Goal: Task Accomplishment & Management: Complete application form

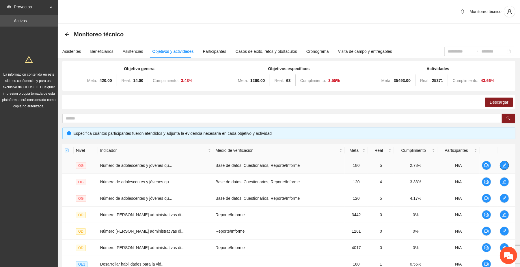
click at [274, 167] on icon "edit" at bounding box center [504, 165] width 5 height 5
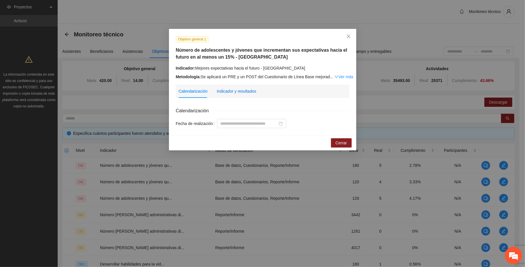
click at [246, 90] on div "Indicador y resultados" at bounding box center [237, 91] width 40 height 6
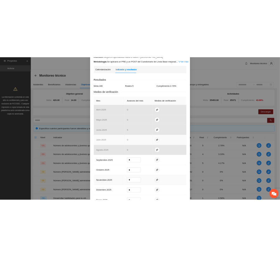
scroll to position [77, 0]
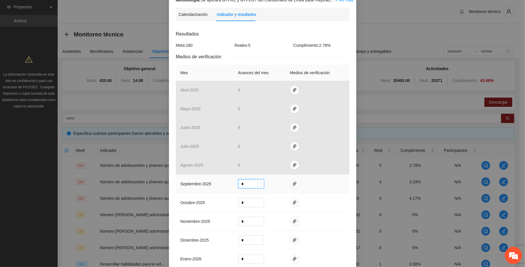
click at [245, 185] on input "*" at bounding box center [251, 183] width 25 height 9
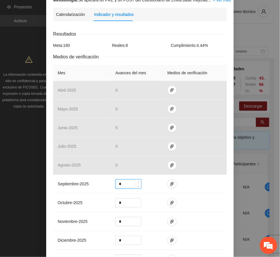
type input "*"
click at [170, 185] on icon "paper-clip" at bounding box center [172, 184] width 5 height 5
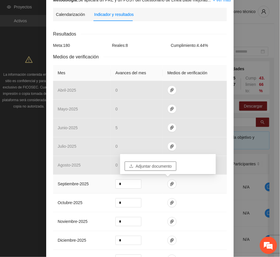
click at [161, 165] on span "Adjuntar documento" at bounding box center [154, 166] width 36 height 6
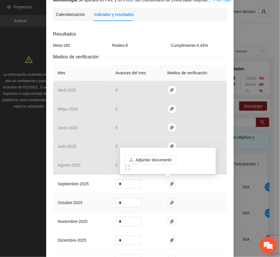
click at [205, 198] on td at bounding box center [195, 202] width 64 height 19
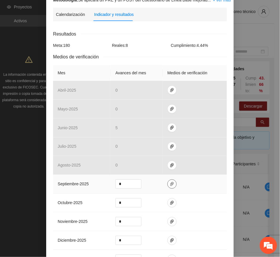
click at [170, 182] on icon "paper-clip" at bounding box center [172, 184] width 5 height 5
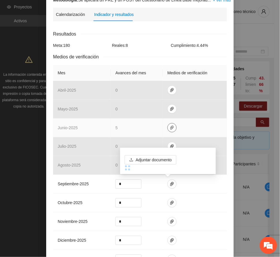
click at [170, 125] on icon "paper-clip" at bounding box center [172, 127] width 5 height 5
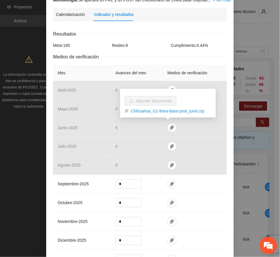
click at [228, 60] on div "Objetivo general 1 Número de adolescentes y jóvenes que incrementan sus expecta…" at bounding box center [140, 149] width 188 height 394
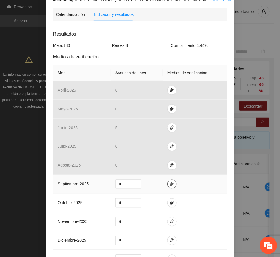
click at [170, 185] on icon "paper-clip" at bounding box center [172, 184] width 5 height 5
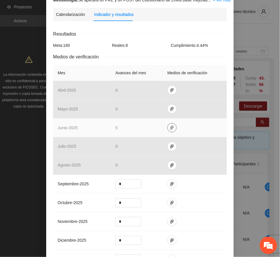
click at [170, 126] on icon "paper-clip" at bounding box center [171, 128] width 3 height 4
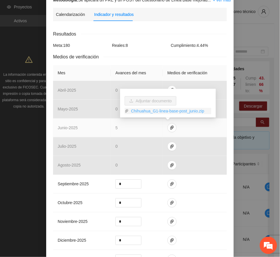
click at [178, 109] on link "Chihuahua_G1-linea-base-post_junio.zip" at bounding box center [170, 111] width 83 height 6
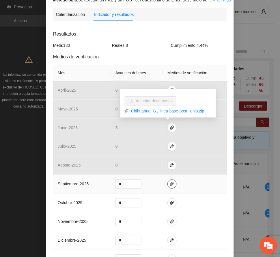
click at [170, 182] on icon "paper-clip" at bounding box center [172, 184] width 5 height 5
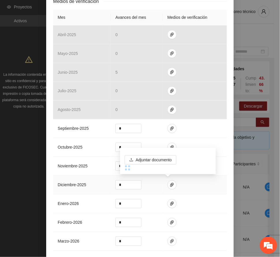
scroll to position [185, 0]
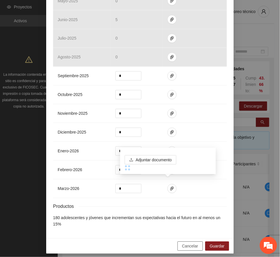
click at [191, 243] on span "Cancelar" at bounding box center [190, 246] width 16 height 6
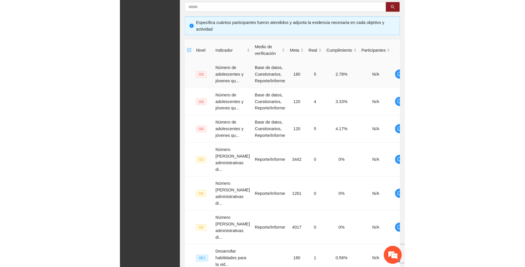
scroll to position [111, 0]
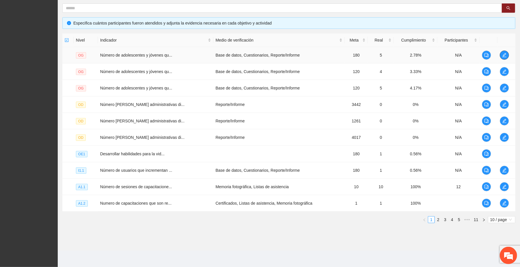
click at [274, 54] on icon "edit" at bounding box center [504, 55] width 4 height 4
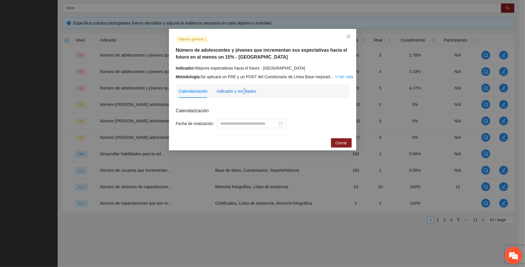
click at [243, 90] on div "Indicador y resultados" at bounding box center [237, 91] width 40 height 6
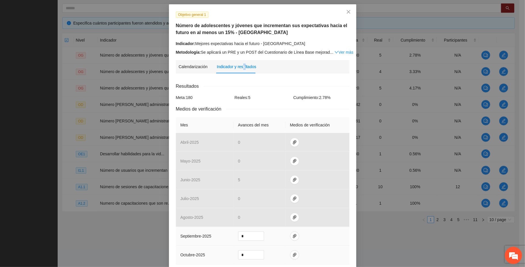
scroll to position [38, 0]
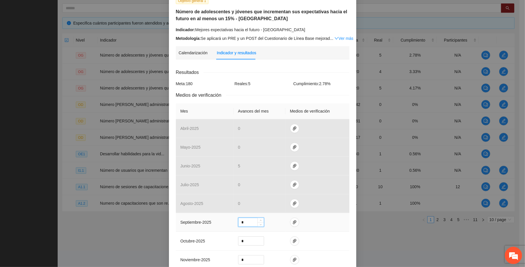
click at [244, 222] on input "*" at bounding box center [251, 222] width 25 height 9
type input "*"
click at [274, 223] on icon "paper-clip" at bounding box center [295, 222] width 5 height 5
click at [274, 205] on span "Adjuntar documento" at bounding box center [276, 206] width 36 height 6
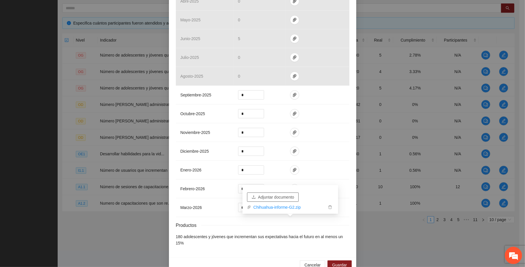
scroll to position [174, 0]
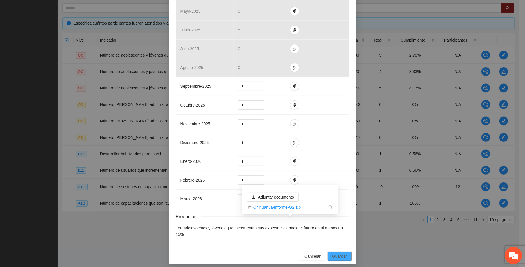
click at [274, 254] on span "Guardar" at bounding box center [339, 256] width 15 height 6
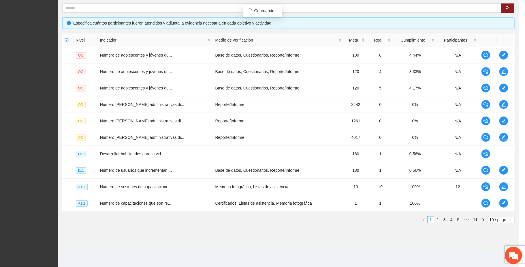
scroll to position [145, 0]
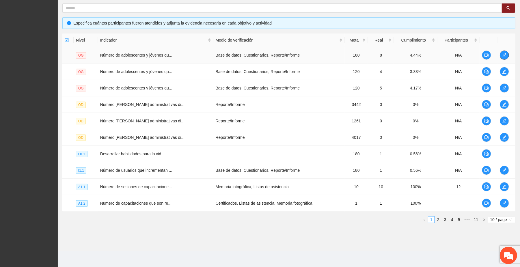
click at [274, 56] on icon "edit" at bounding box center [504, 55] width 5 height 5
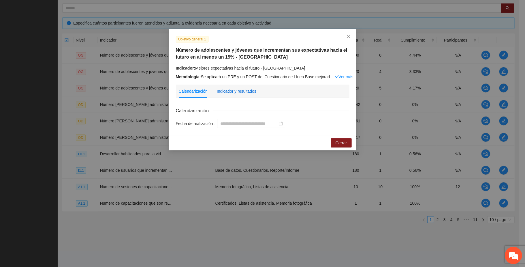
click at [248, 89] on div "Indicador y resultados" at bounding box center [237, 91] width 40 height 6
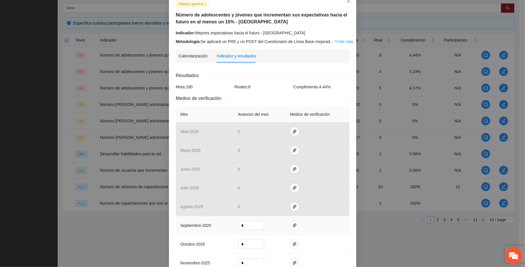
scroll to position [77, 0]
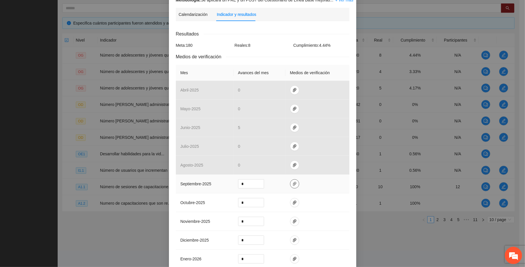
click at [274, 185] on icon "paper-clip" at bounding box center [295, 184] width 5 height 5
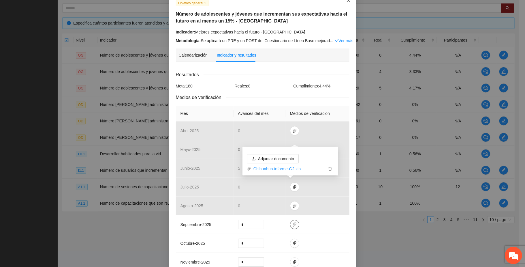
scroll to position [0, 0]
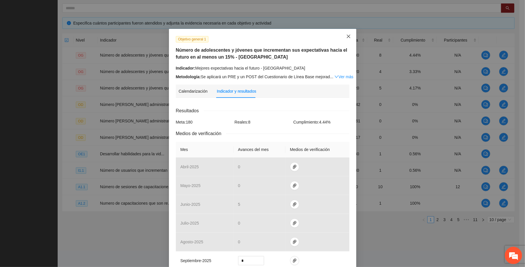
click at [274, 37] on icon "close" at bounding box center [349, 36] width 5 height 5
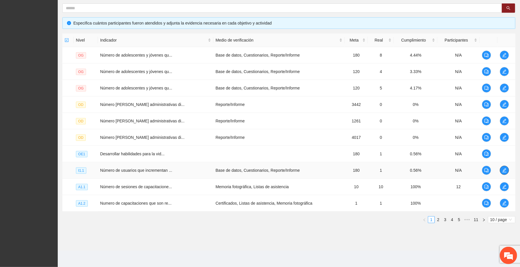
click at [274, 169] on icon "edit" at bounding box center [504, 170] width 4 height 4
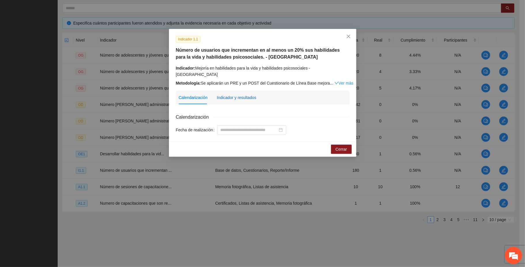
click at [237, 94] on div "Indicador y resultados" at bounding box center [237, 97] width 40 height 6
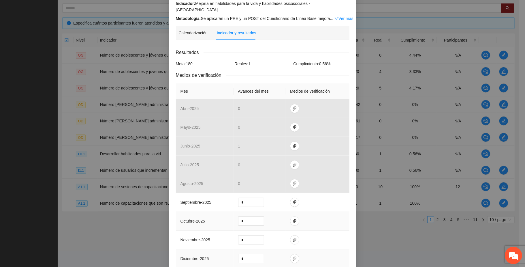
scroll to position [77, 0]
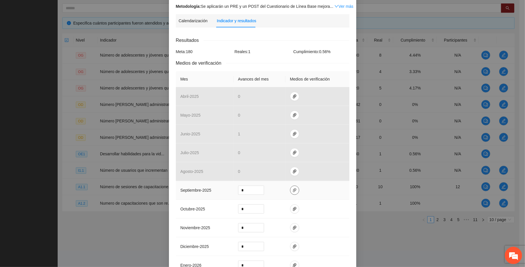
click at [274, 188] on icon "paper-clip" at bounding box center [295, 190] width 5 height 5
click at [274, 164] on span "Adjuntar documento" at bounding box center [276, 167] width 36 height 6
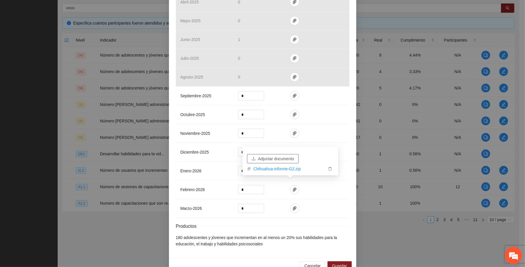
scroll to position [181, 0]
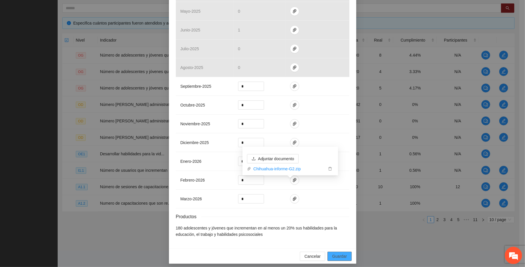
click at [274, 253] on span "Guardar" at bounding box center [339, 256] width 15 height 6
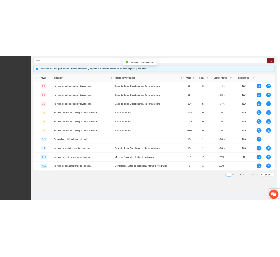
scroll to position [0, 0]
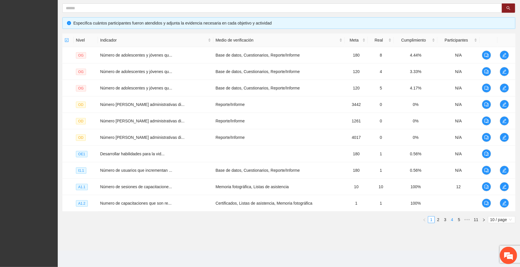
click at [274, 219] on link "4" at bounding box center [452, 219] width 6 height 6
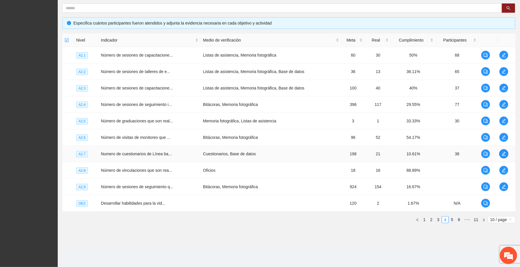
click at [274, 154] on icon "edit" at bounding box center [503, 153] width 5 height 5
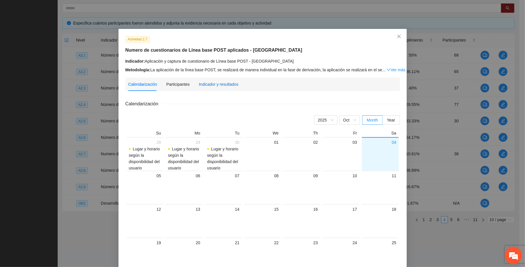
click at [226, 85] on div "Indicador y resultados" at bounding box center [219, 84] width 40 height 6
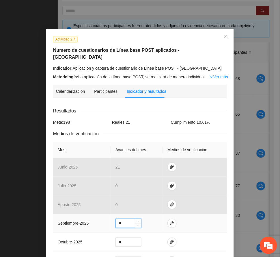
click at [122, 219] on input "*" at bounding box center [128, 223] width 25 height 9
type input "**"
drag, startPoint x: 168, startPoint y: 215, endPoint x: 164, endPoint y: 217, distance: 4.3
click at [170, 221] on icon "paper-clip" at bounding box center [172, 223] width 5 height 5
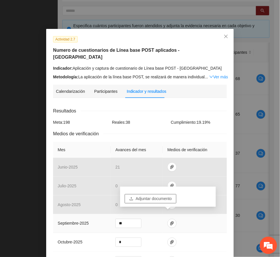
click at [161, 198] on span "Adjuntar documento" at bounding box center [154, 198] width 36 height 6
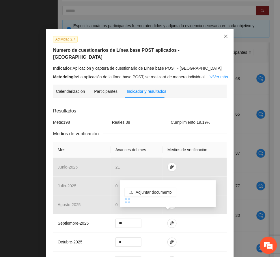
click at [225, 34] on span "Close" at bounding box center [226, 37] width 16 height 16
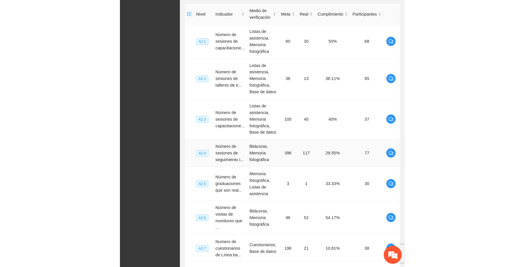
scroll to position [111, 0]
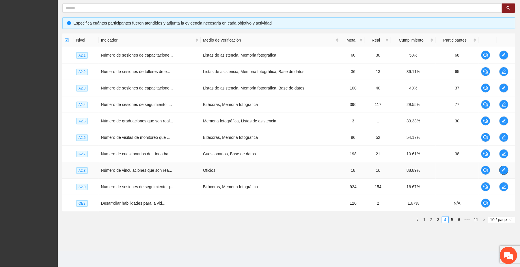
click at [274, 173] on button "button" at bounding box center [503, 170] width 9 height 9
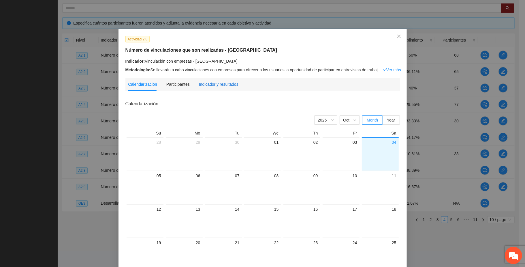
click at [230, 84] on div "Indicador y resultados" at bounding box center [219, 84] width 40 height 6
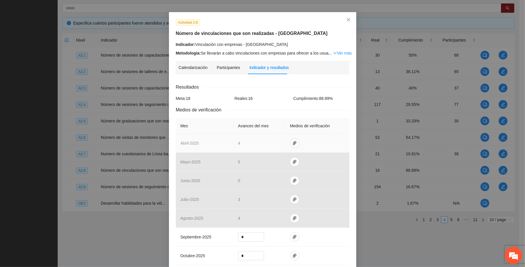
scroll to position [0, 0]
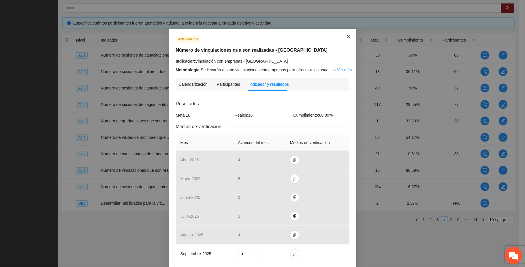
click at [274, 39] on icon "close" at bounding box center [349, 36] width 5 height 5
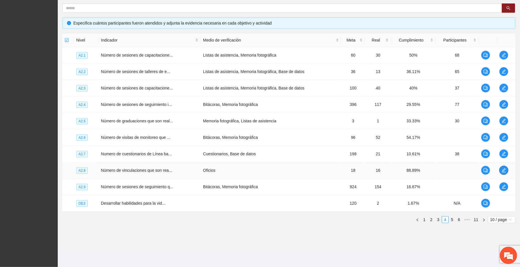
click at [274, 169] on span "edit" at bounding box center [503, 170] width 9 height 5
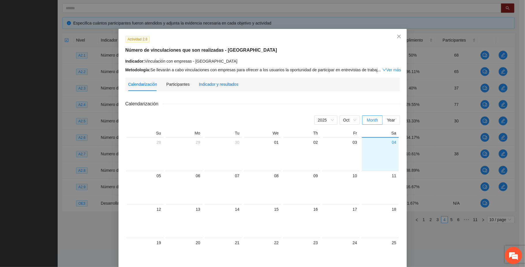
click at [210, 84] on div "Indicador y resultados" at bounding box center [219, 84] width 40 height 6
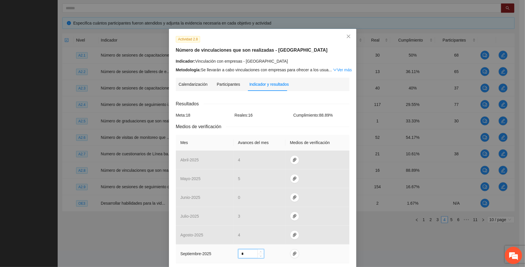
click at [248, 255] on input "*" at bounding box center [251, 253] width 25 height 9
type input "*"
click at [274, 255] on icon "paper-clip" at bounding box center [294, 254] width 3 height 4
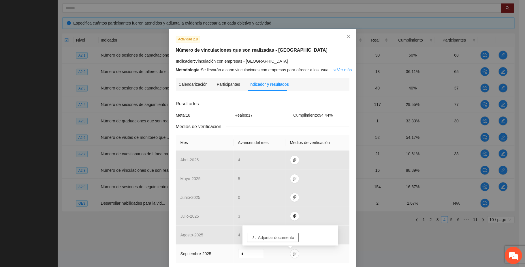
click at [274, 238] on span "Adjuntar documento" at bounding box center [276, 237] width 36 height 6
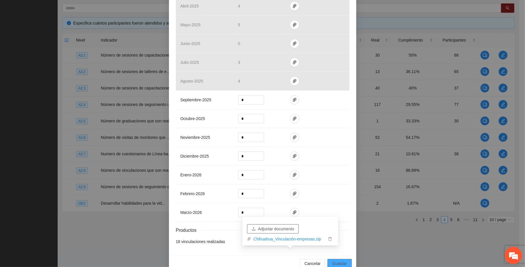
scroll to position [167, 0]
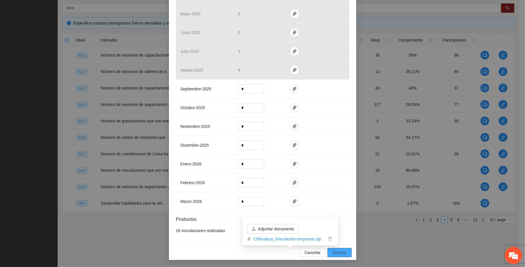
click at [274, 252] on span "Guardar" at bounding box center [339, 252] width 15 height 6
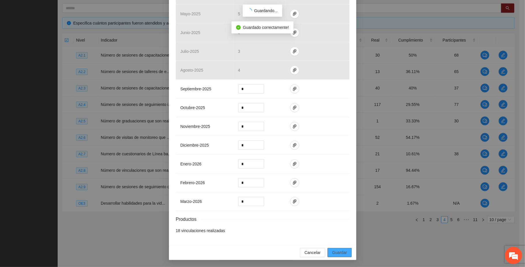
scroll to position [139, 0]
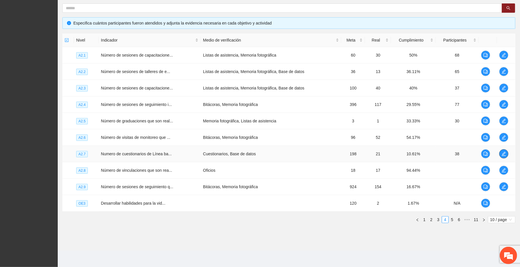
click at [274, 151] on span "edit" at bounding box center [503, 153] width 9 height 5
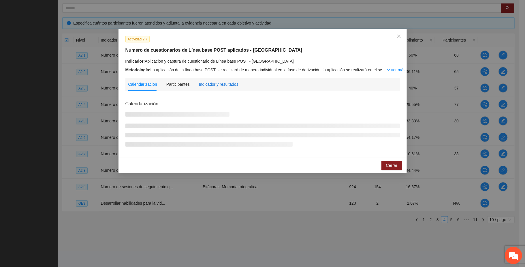
click at [231, 83] on div "Indicador y resultados" at bounding box center [219, 84] width 40 height 6
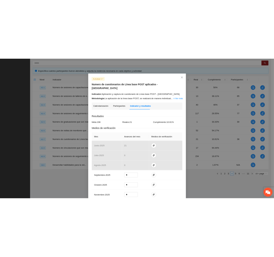
scroll to position [0, 0]
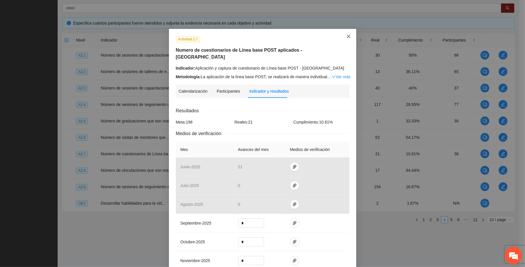
click at [274, 39] on span "Close" at bounding box center [349, 37] width 16 height 16
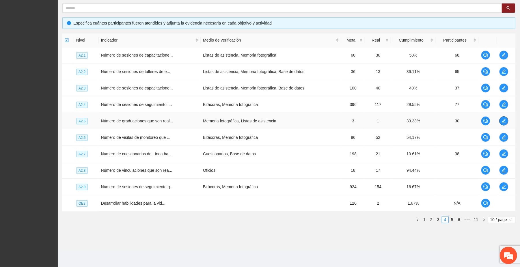
click at [274, 119] on icon "edit" at bounding box center [503, 121] width 5 height 5
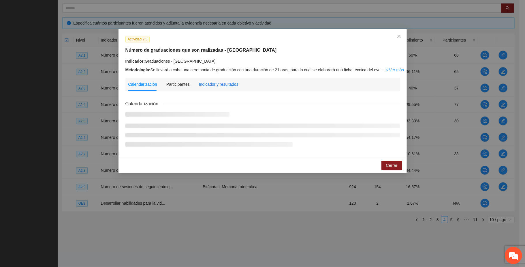
click at [220, 86] on div "Indicador y resultados" at bounding box center [219, 84] width 40 height 6
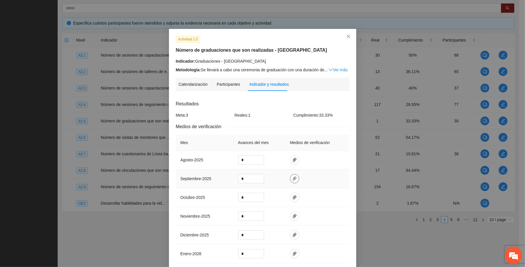
click at [274, 180] on icon "paper-clip" at bounding box center [295, 178] width 5 height 5
click at [274, 37] on span "Close" at bounding box center [349, 37] width 16 height 16
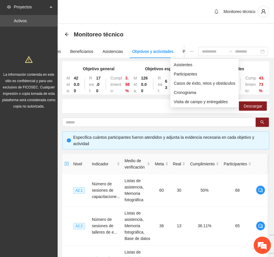
click at [185, 53] on button "button" at bounding box center [191, 51] width 13 height 13
click at [181, 65] on span "Asistentes" at bounding box center [204, 64] width 61 height 6
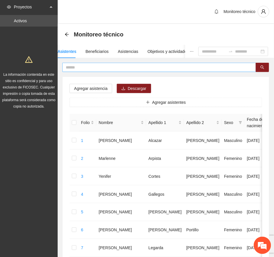
click at [87, 68] on input "text" at bounding box center [157, 67] width 182 height 6
type input "*"
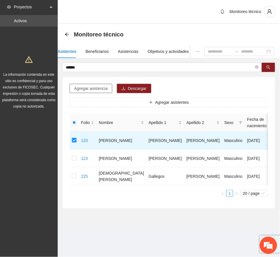
click at [86, 90] on span "Agregar asistencia" at bounding box center [90, 88] width 33 height 6
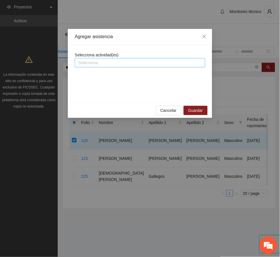
click at [104, 62] on div at bounding box center [140, 62] width 128 height 7
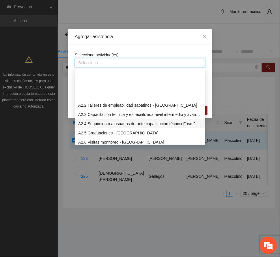
scroll to position [192, 0]
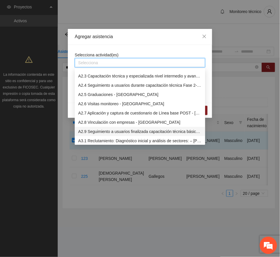
click at [116, 128] on div "A2.9 Seguimiento a usuarios finalizada capacitación técnica básica - [GEOGRAPHI…" at bounding box center [140, 131] width 124 height 6
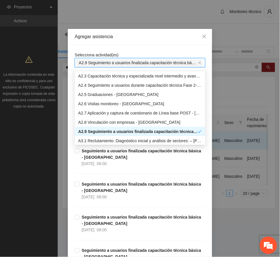
click at [141, 38] on div "Agregar asistencia" at bounding box center [140, 36] width 130 height 6
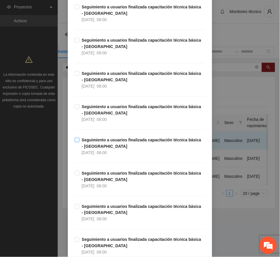
scroll to position [5305, 0]
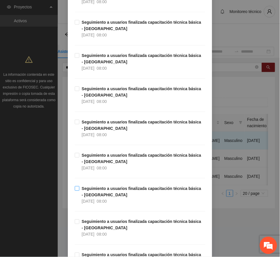
click at [99, 197] on strong "Seguimiento a usuarios finalizada capacitación técnica básica - [GEOGRAPHIC_DAT…" at bounding box center [141, 191] width 119 height 11
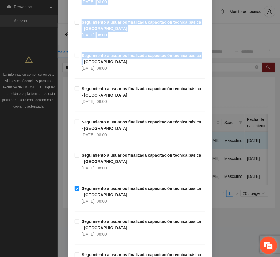
drag, startPoint x: 274, startPoint y: 69, endPoint x: 276, endPoint y: 237, distance: 168.2
click at [274, 237] on body "Proyectos Activos La información contenida en este sitio es confidencial y para…" at bounding box center [140, 128] width 280 height 257
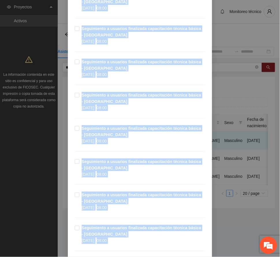
scroll to position [4997, 0]
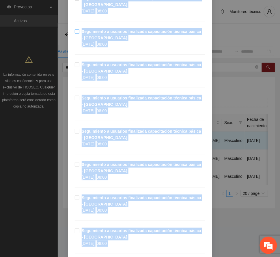
click at [179, 47] on span "Seguimiento a usuarios finalizada capacitación técnica básica - [GEOGRAPHIC_DAT…" at bounding box center [142, 37] width 126 height 19
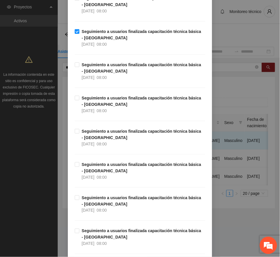
click at [95, 40] on strong "Seguimiento a usuarios finalizada capacitación técnica básica - [GEOGRAPHIC_DAT…" at bounding box center [141, 34] width 119 height 11
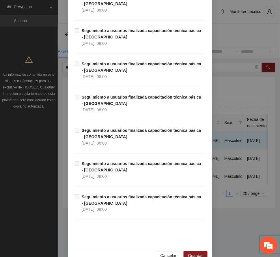
scroll to position [8521, 0]
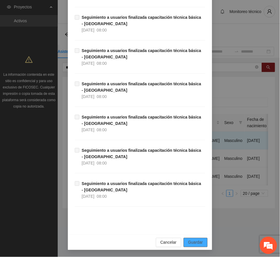
click at [190, 242] on span "Guardar" at bounding box center [195, 242] width 15 height 6
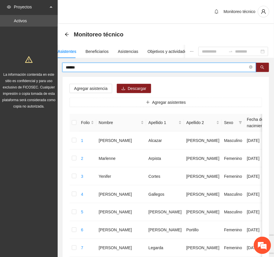
drag, startPoint x: 87, startPoint y: 67, endPoint x: 19, endPoint y: 75, distance: 68.6
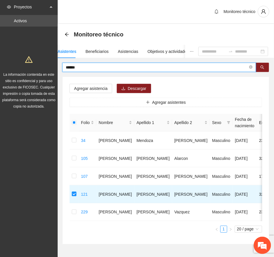
drag, startPoint x: 85, startPoint y: 68, endPoint x: 44, endPoint y: 68, distance: 40.1
click at [44, 68] on section "Proyectos Activos La información contenida en este sitio es confidencial y para…" at bounding box center [137, 139] width 274 height 279
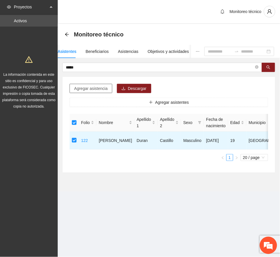
click at [94, 89] on span "Agregar asistencia" at bounding box center [90, 88] width 33 height 6
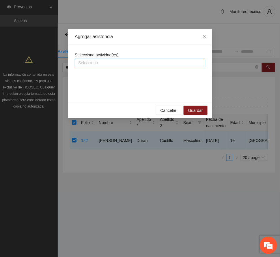
click at [127, 62] on div at bounding box center [140, 62] width 128 height 7
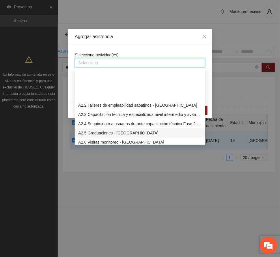
scroll to position [231, 0]
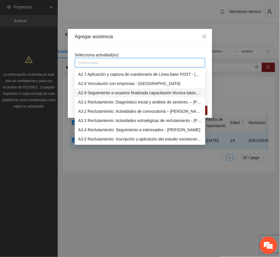
click at [119, 92] on div "A2.9 Seguimiento a usuarios finalizada capacitación técnica básica - [GEOGRAPHI…" at bounding box center [140, 92] width 124 height 6
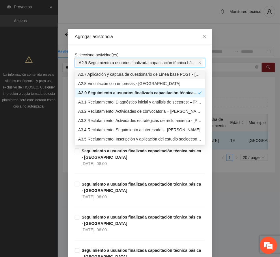
click at [145, 37] on div "Agregar asistencia" at bounding box center [140, 36] width 130 height 6
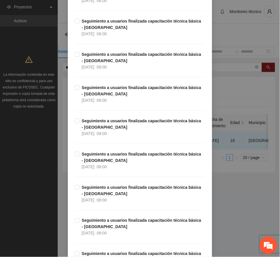
scroll to position [5268, 0]
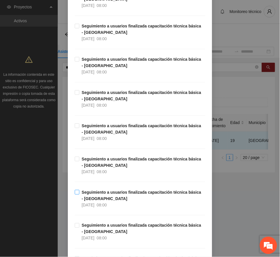
click at [122, 201] on strong "Seguimiento a usuarios finalizada capacitación técnica básica - [GEOGRAPHIC_DAT…" at bounding box center [141, 195] width 119 height 11
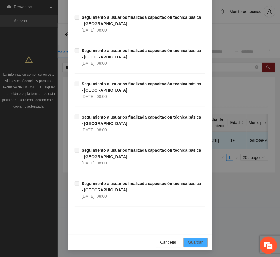
click at [199, 241] on span "Guardar" at bounding box center [195, 242] width 15 height 6
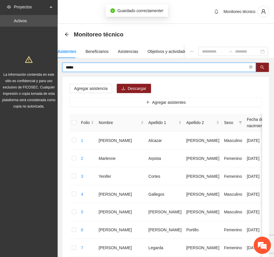
drag, startPoint x: 86, startPoint y: 67, endPoint x: 11, endPoint y: 70, distance: 74.8
type input "******"
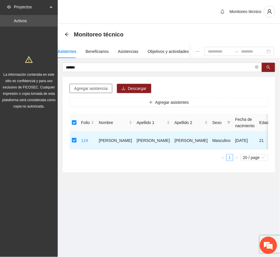
click at [92, 89] on span "Agregar asistencia" at bounding box center [90, 88] width 33 height 6
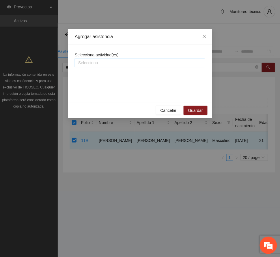
click at [110, 61] on div at bounding box center [140, 62] width 128 height 7
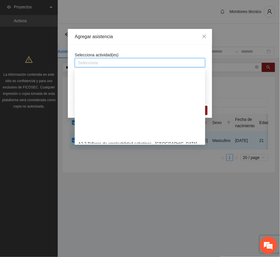
scroll to position [192, 0]
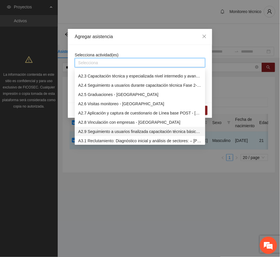
click at [126, 132] on div "A2.9 Seguimiento a usuarios finalizada capacitación técnica básica - [GEOGRAPHI…" at bounding box center [140, 131] width 124 height 6
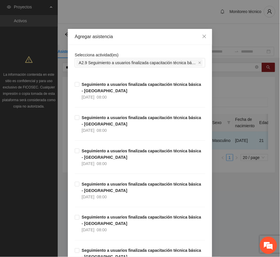
click at [140, 34] on div "Agregar asistencia" at bounding box center [140, 36] width 130 height 6
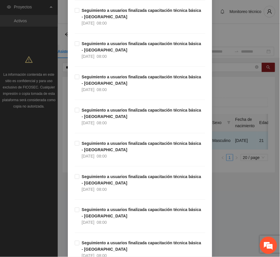
scroll to position [5477, 0]
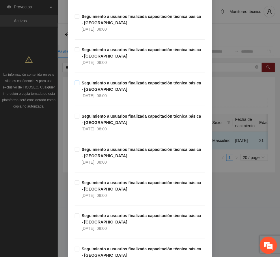
click at [94, 91] on strong "Seguimiento a usuarios finalizada capacitación técnica básica - [GEOGRAPHIC_DAT…" at bounding box center [141, 86] width 119 height 11
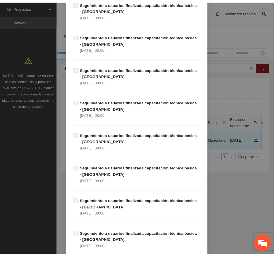
scroll to position [8521, 0]
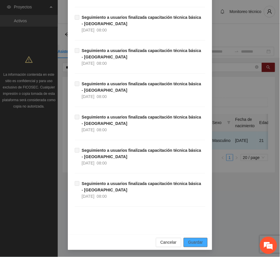
drag, startPoint x: 199, startPoint y: 245, endPoint x: 149, endPoint y: 240, distance: 49.3
click at [198, 245] on span "Guardar" at bounding box center [195, 242] width 15 height 6
